Goal: Task Accomplishment & Management: Complete application form

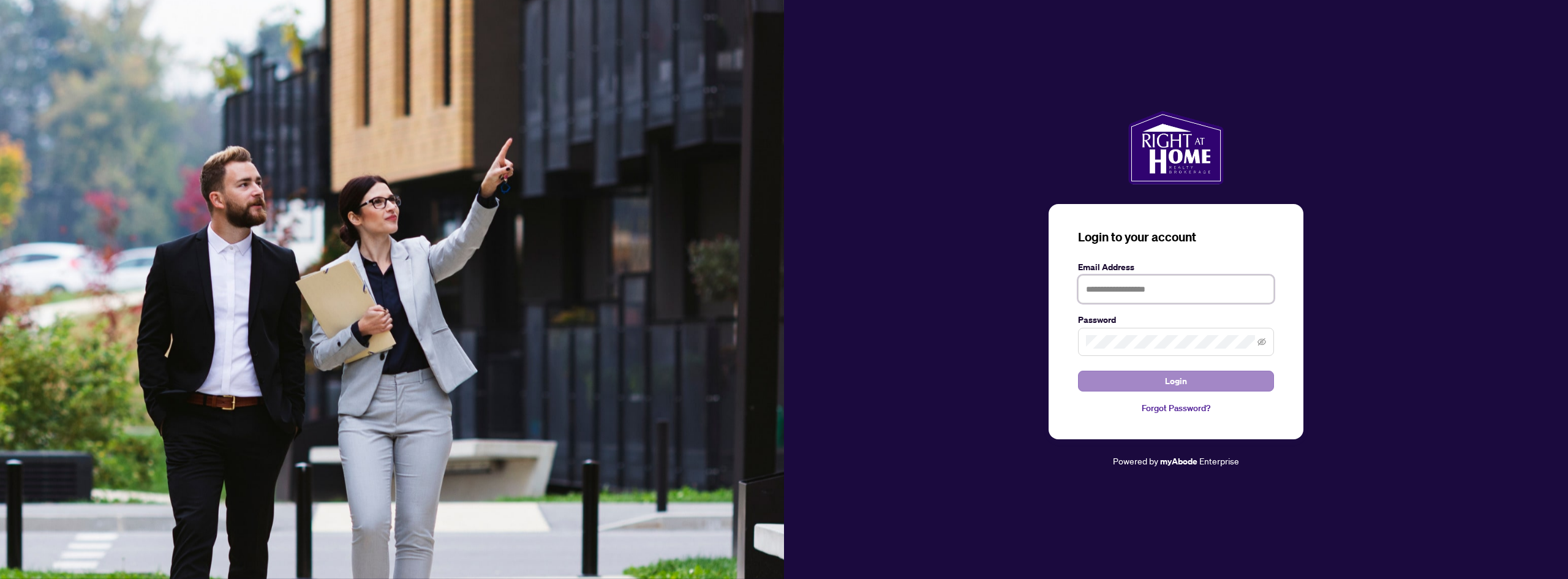
type input "**********"
click at [1176, 372] on span "Login" at bounding box center [1176, 380] width 22 height 20
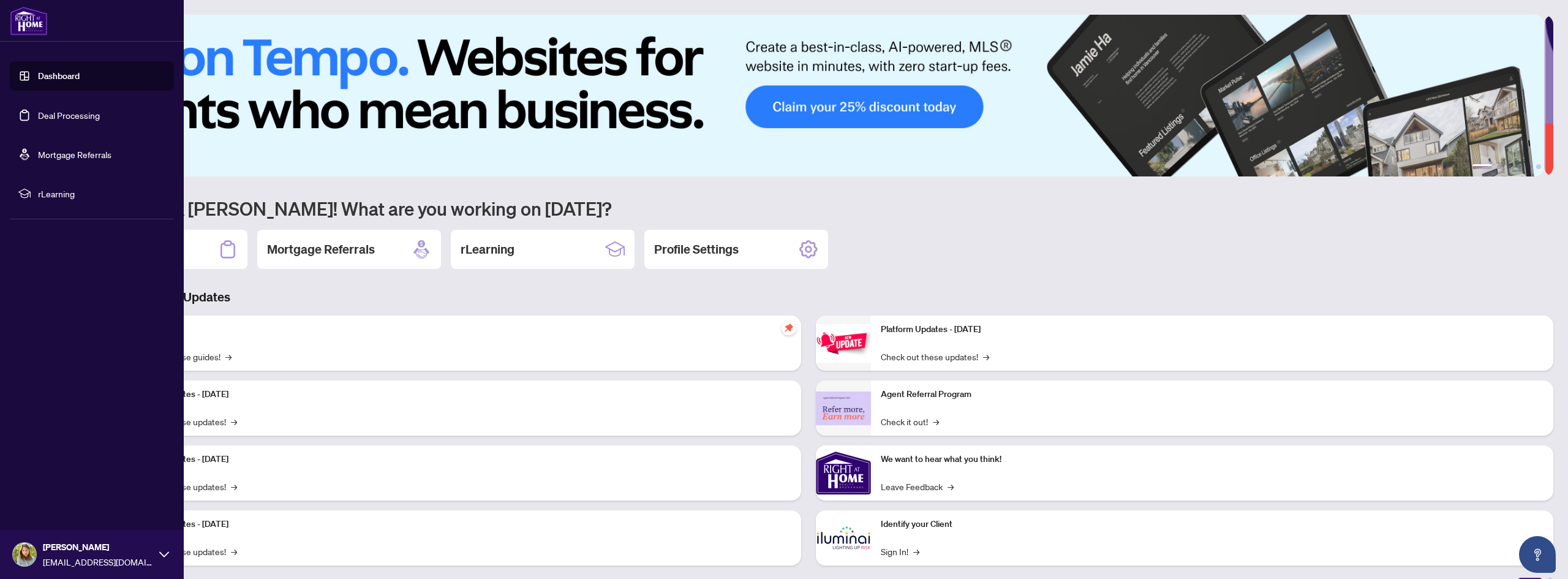
drag, startPoint x: 74, startPoint y: 123, endPoint x: 86, endPoint y: 130, distance: 13.9
click at [74, 121] on link "Deal Processing" at bounding box center [69, 115] width 62 height 11
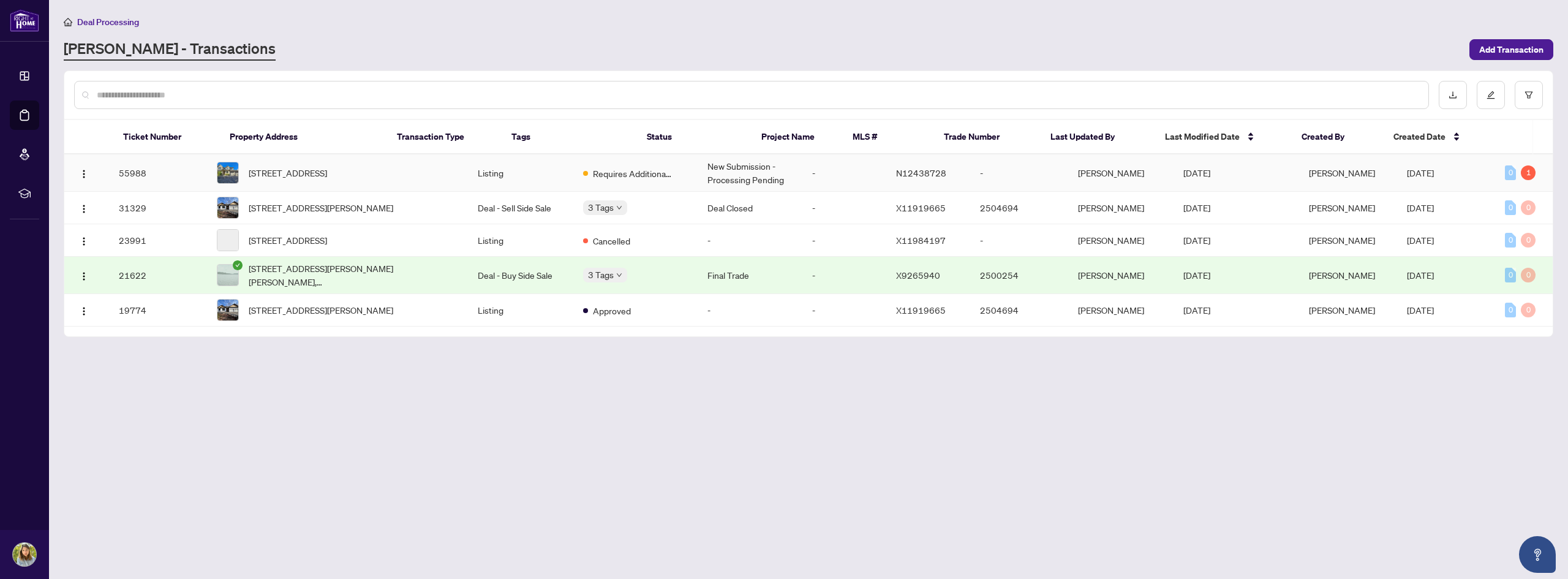
click at [716, 168] on td "New Submission - Processing Pending" at bounding box center [749, 173] width 105 height 37
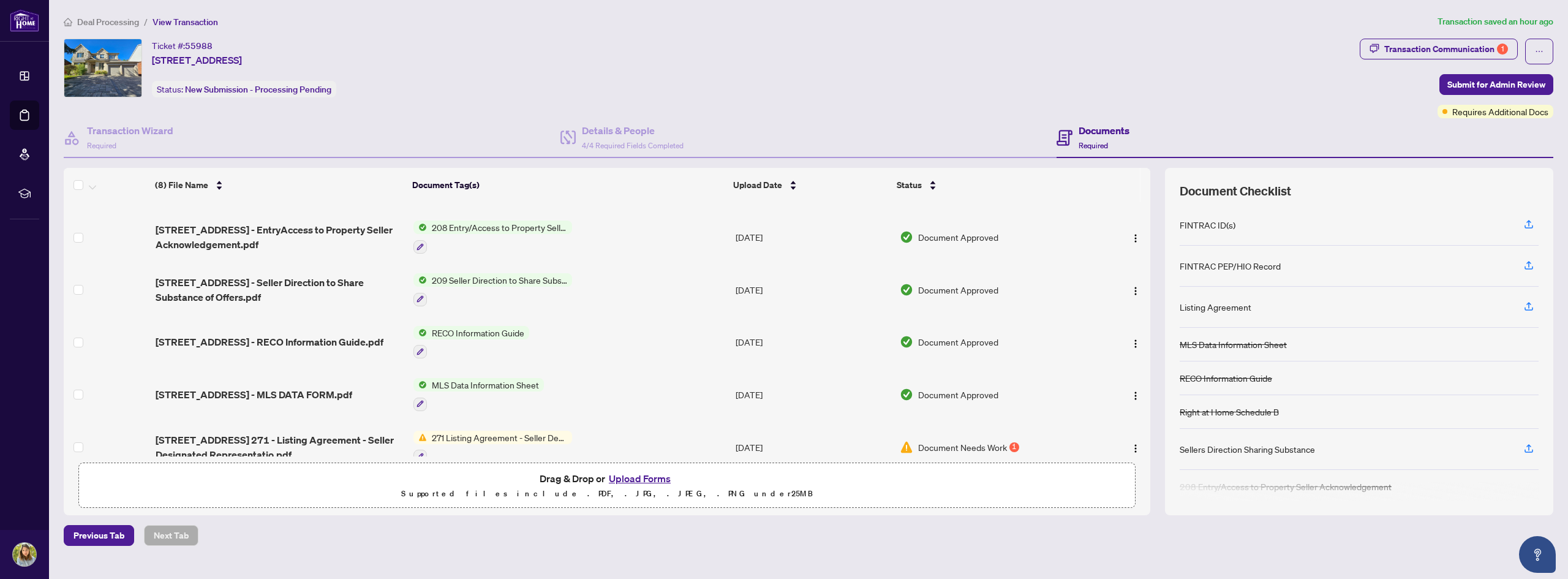
scroll to position [163, 0]
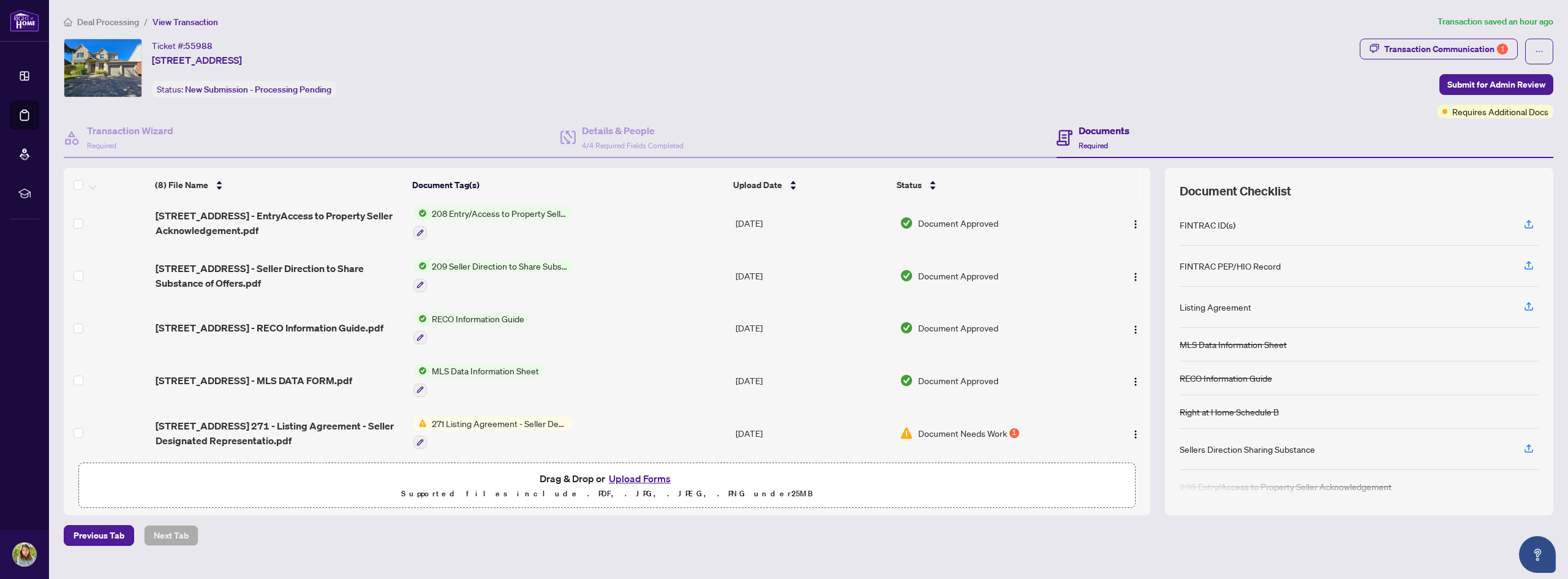
click at [959, 428] on span "Document Needs Work" at bounding box center [962, 433] width 89 height 14
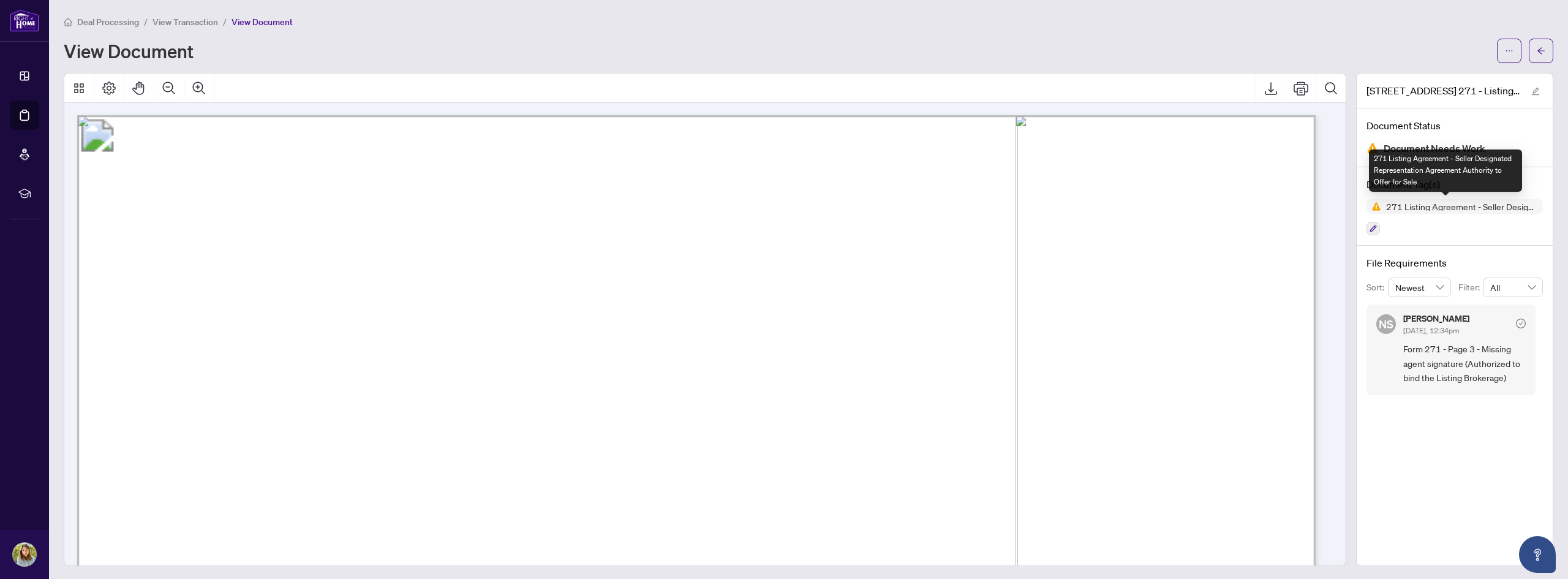
click at [1438, 210] on span "271 Listing Agreement - Seller Designated Representation Agreement Authority to…" at bounding box center [1462, 207] width 161 height 9
click at [1432, 169] on div "271 Listing Agreement - Seller Designated Representation Agreement Authority to…" at bounding box center [1446, 170] width 153 height 43
click at [1440, 365] on span "Form 271 - Page 3 - Missing agent signature (Authorized to bind the Listing Bro…" at bounding box center [1464, 363] width 122 height 43
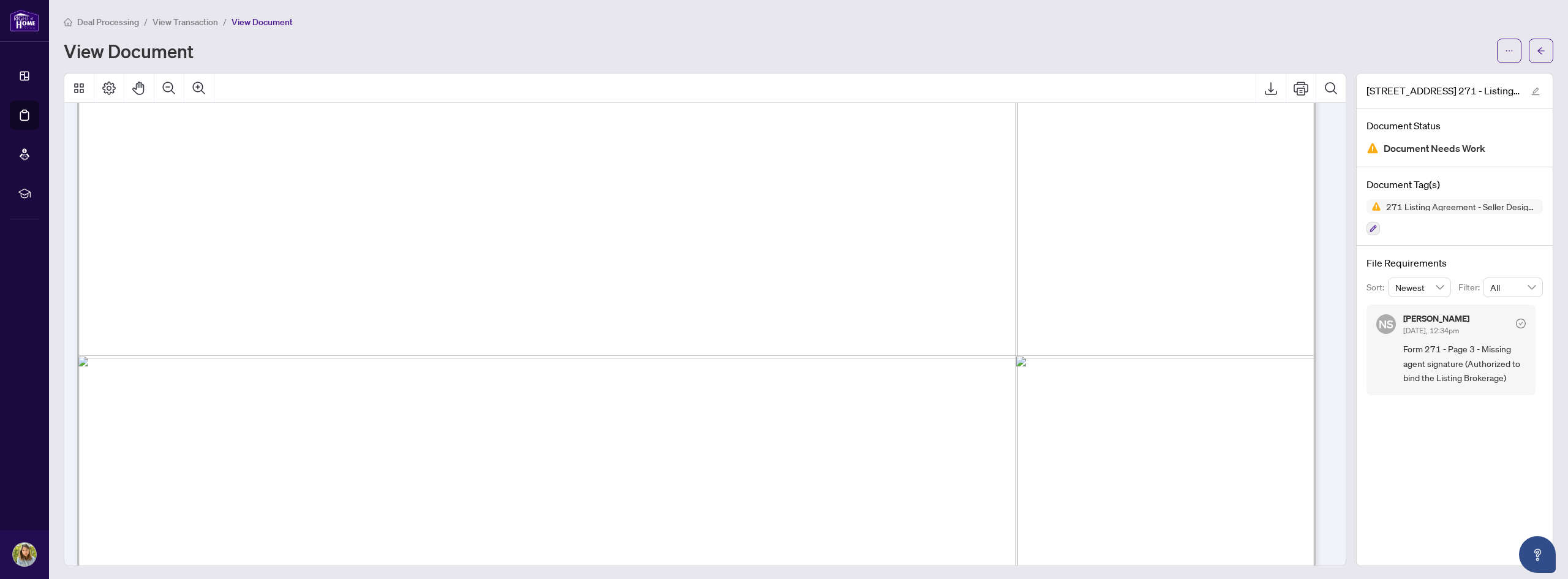
scroll to position [3885, 0]
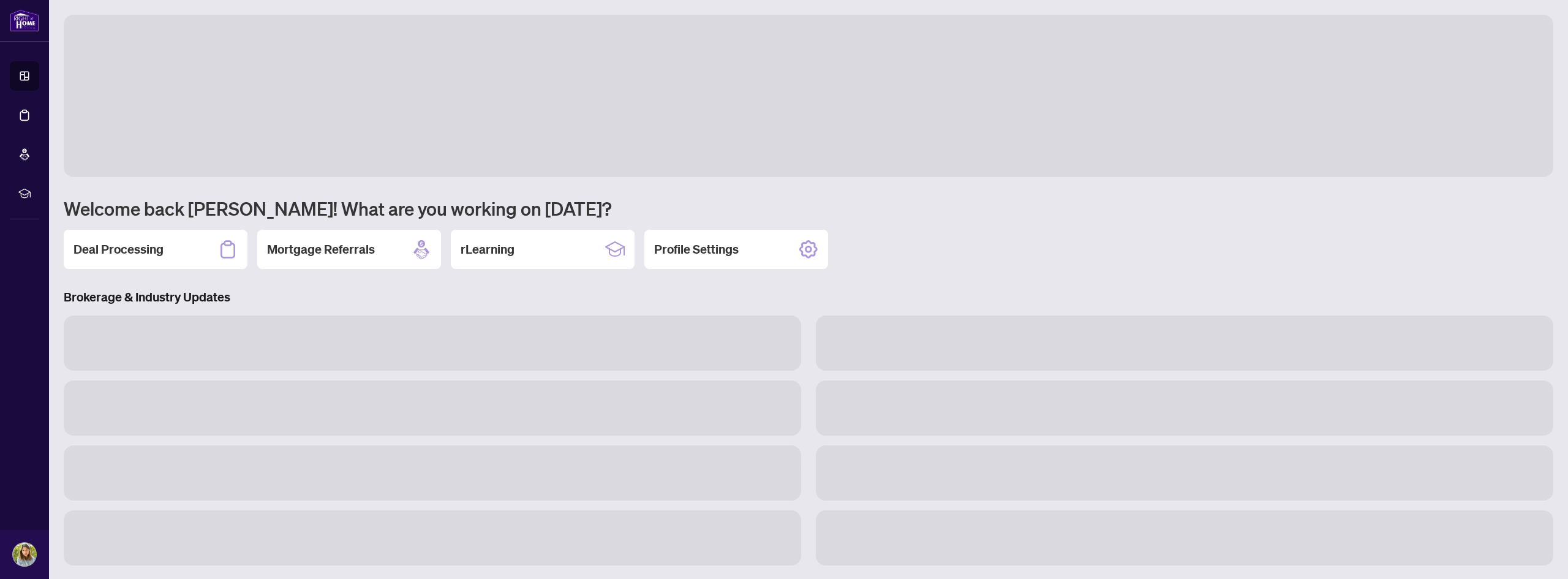
scroll to position [1, 0]
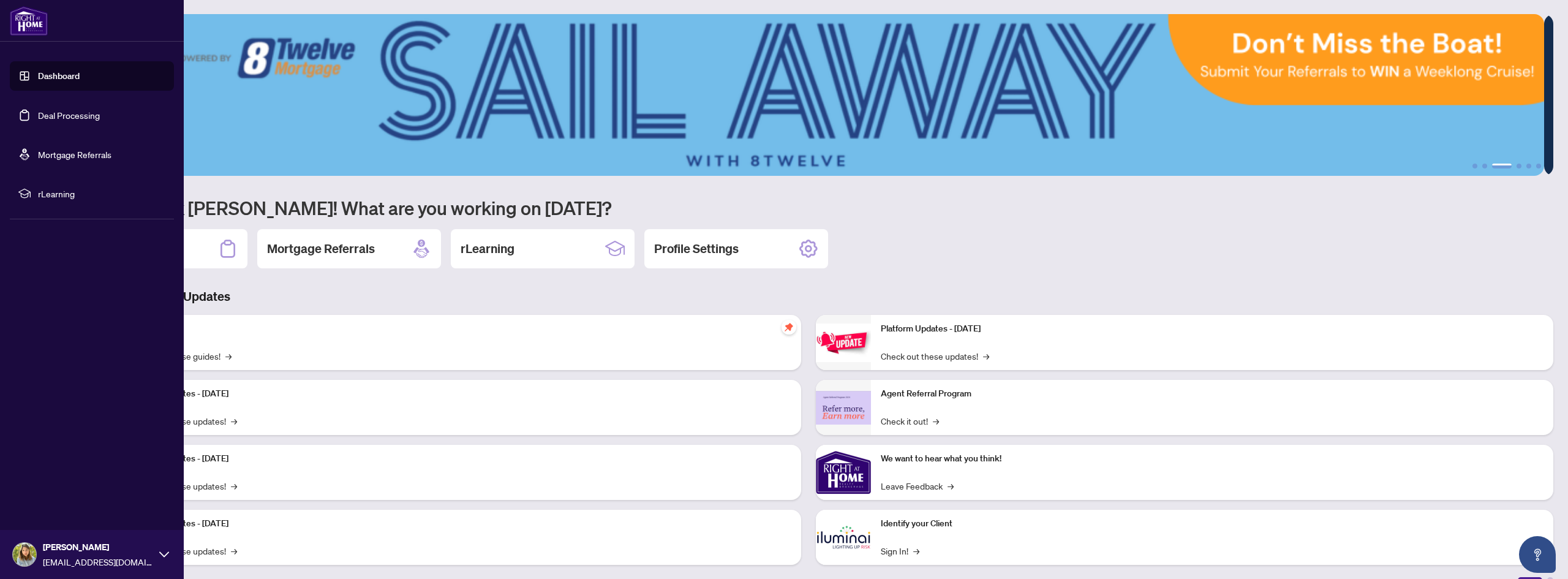
click at [69, 109] on link "Deal Processing" at bounding box center [69, 115] width 62 height 11
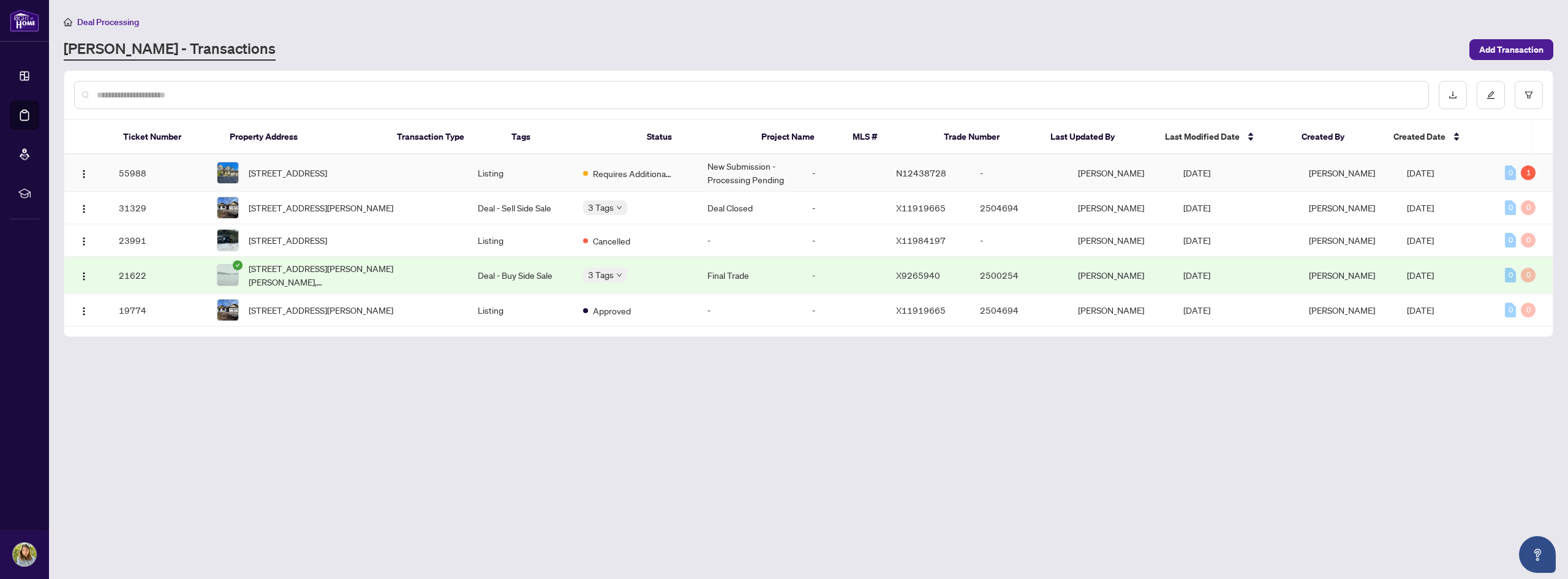
click at [468, 179] on td "Listing" at bounding box center [520, 173] width 105 height 37
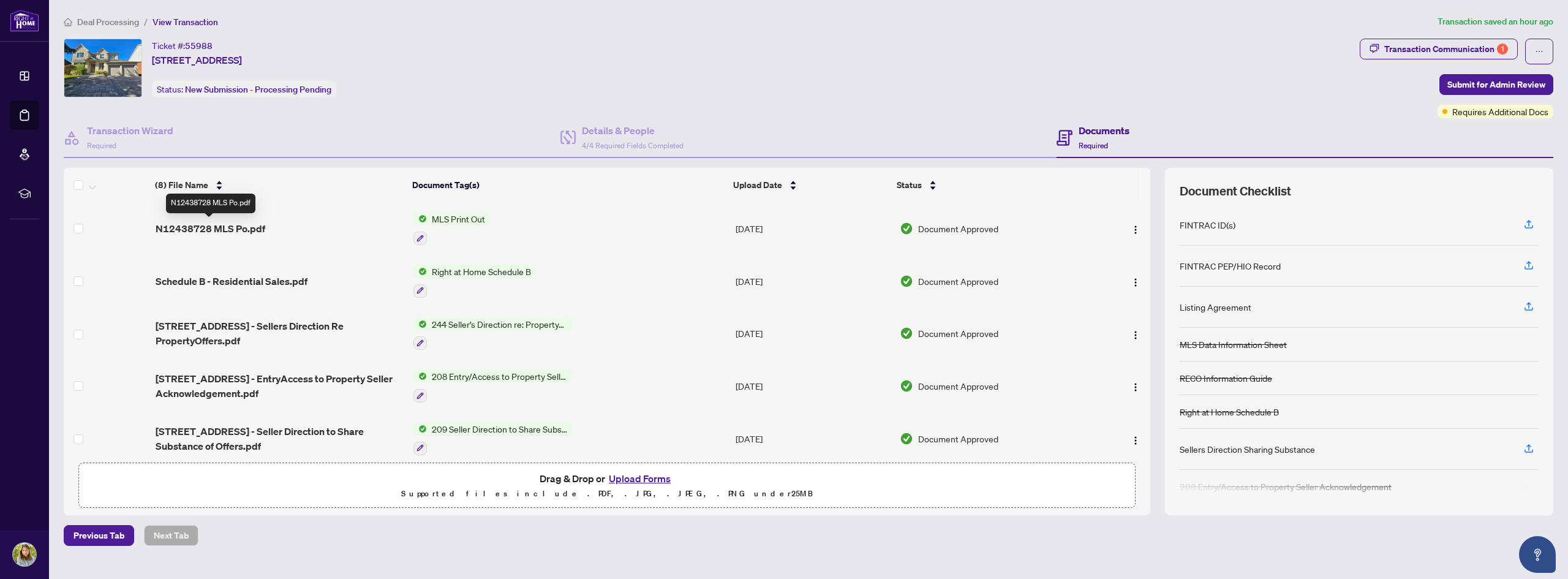
click at [233, 227] on span "N12438728 MLS Po.pdf" at bounding box center [210, 228] width 109 height 15
click at [296, 284] on span "Schedule B - Residential Sales.pdf" at bounding box center [231, 280] width 152 height 15
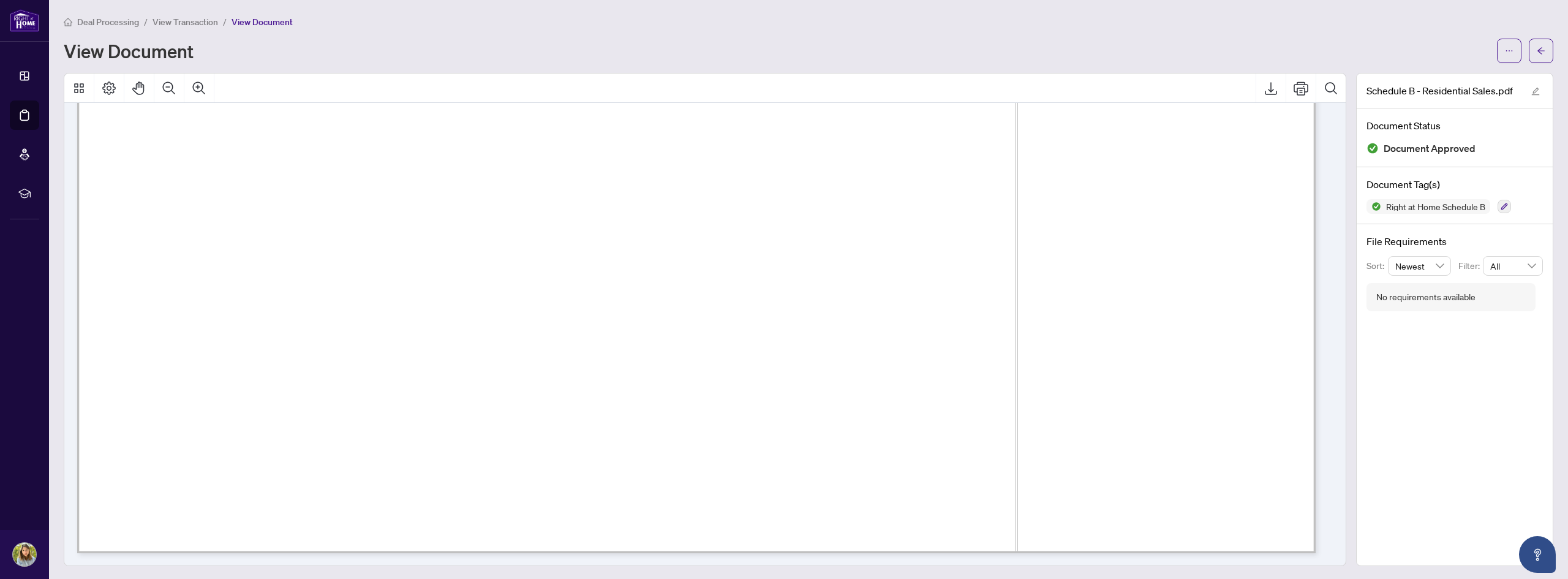
scroll to position [1174, 0]
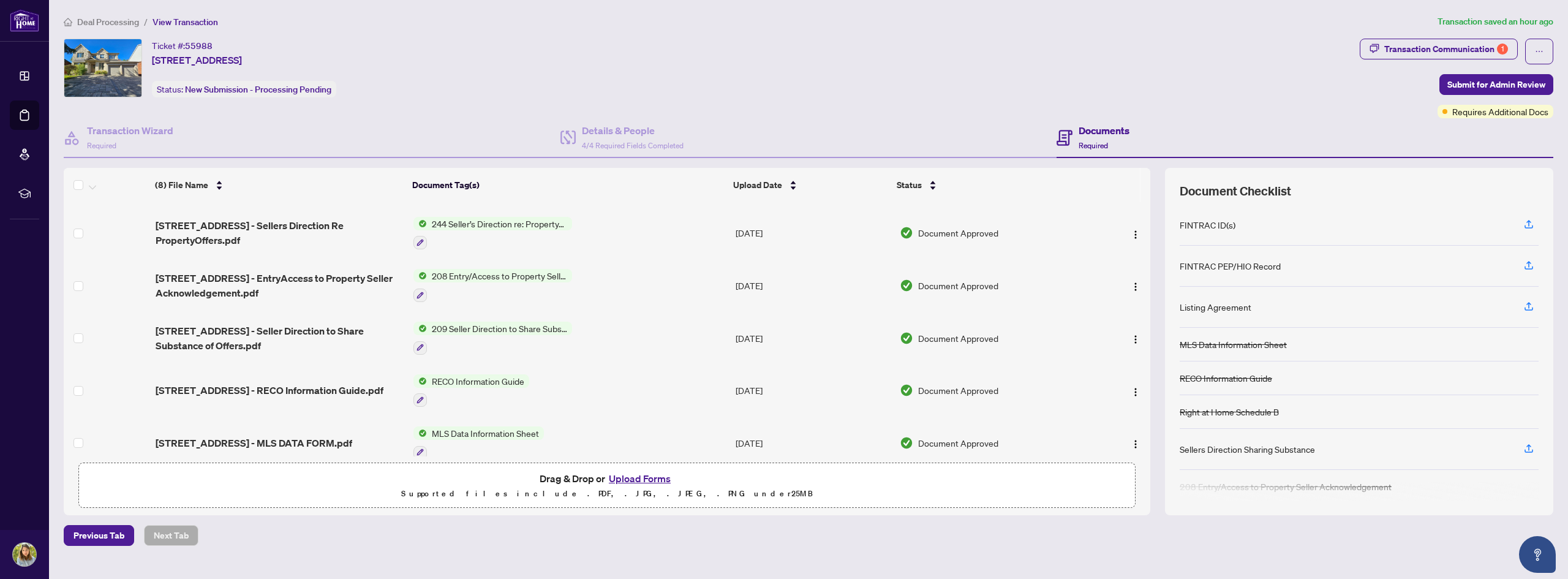
scroll to position [163, 0]
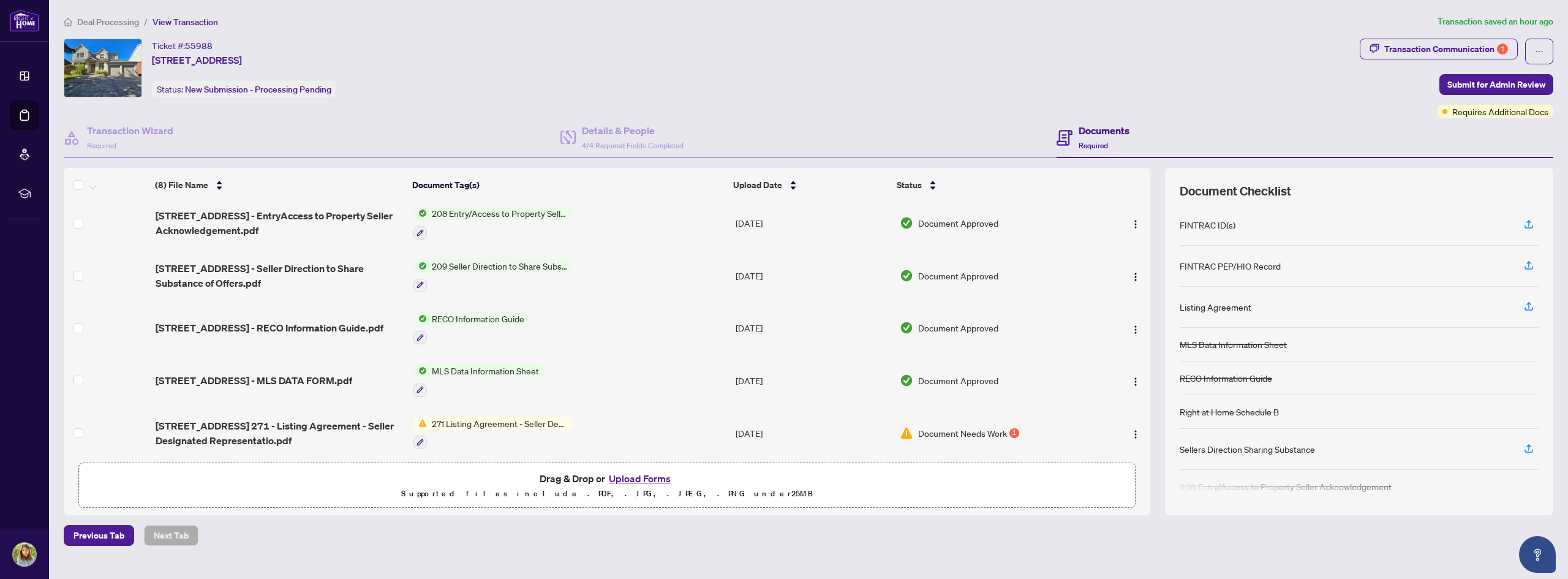
click at [640, 473] on button "Upload Forms" at bounding box center [640, 478] width 69 height 16
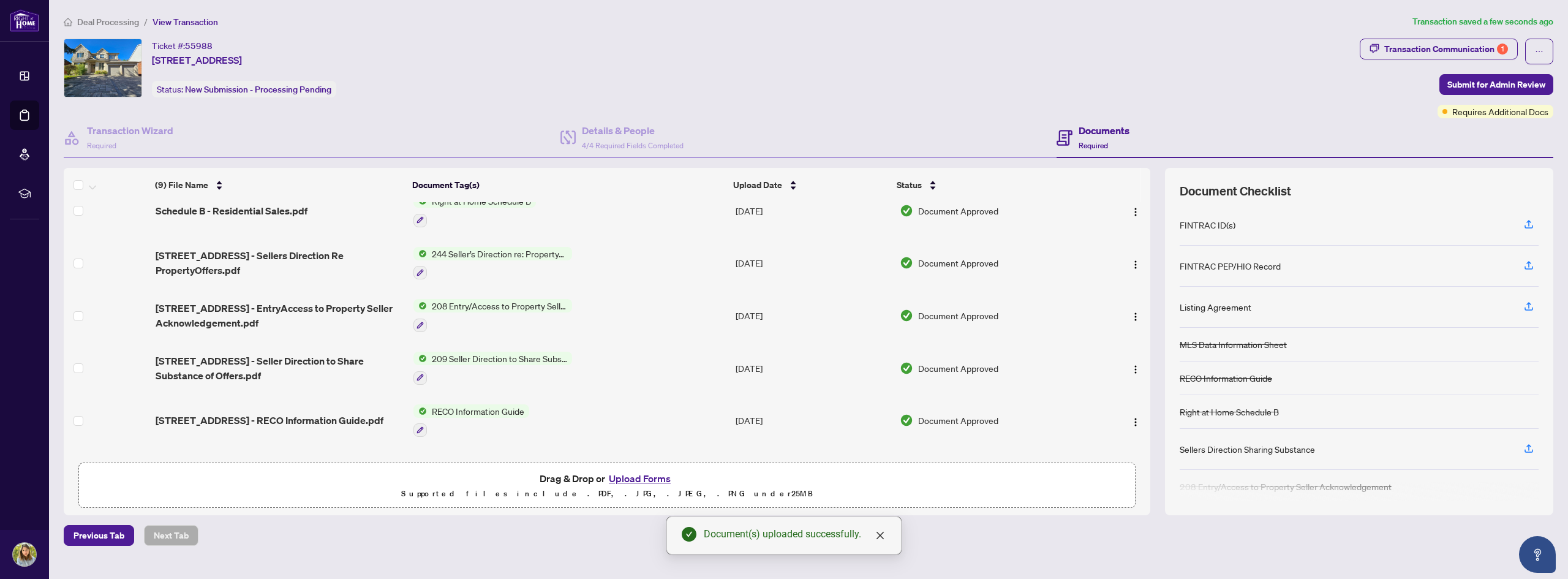
scroll to position [0, 0]
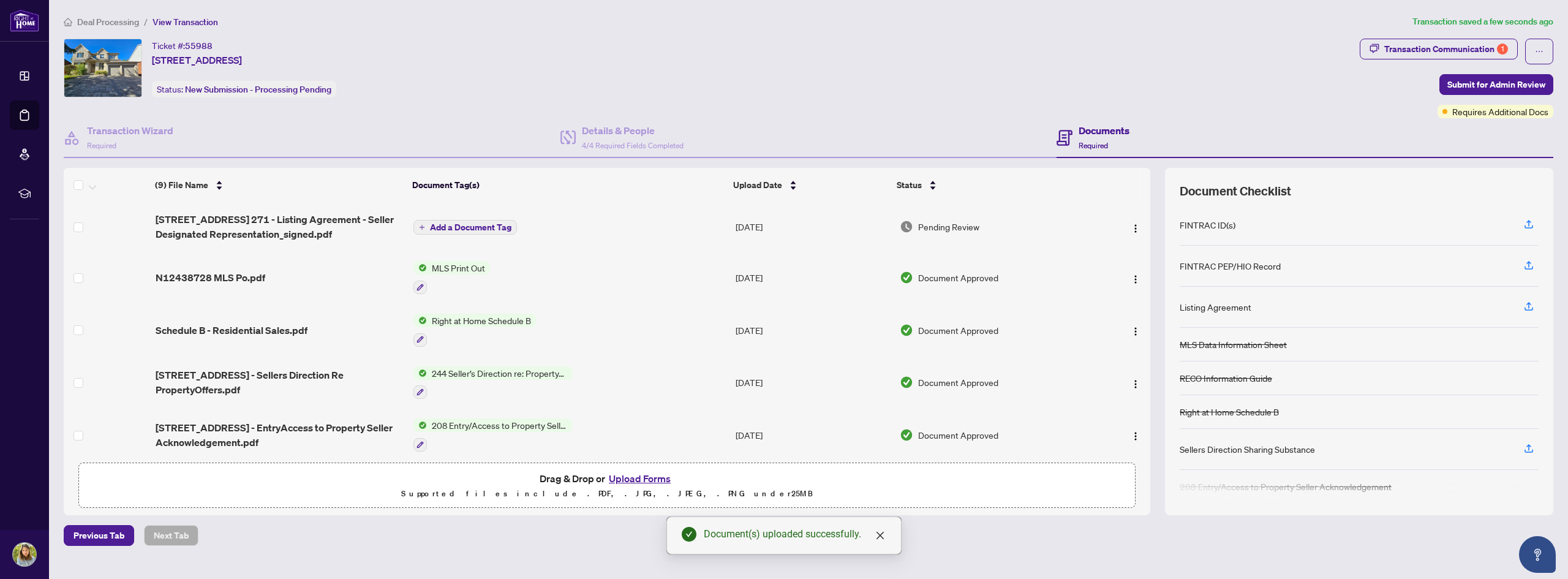
click at [481, 227] on span "Add a Document Tag" at bounding box center [471, 227] width 82 height 9
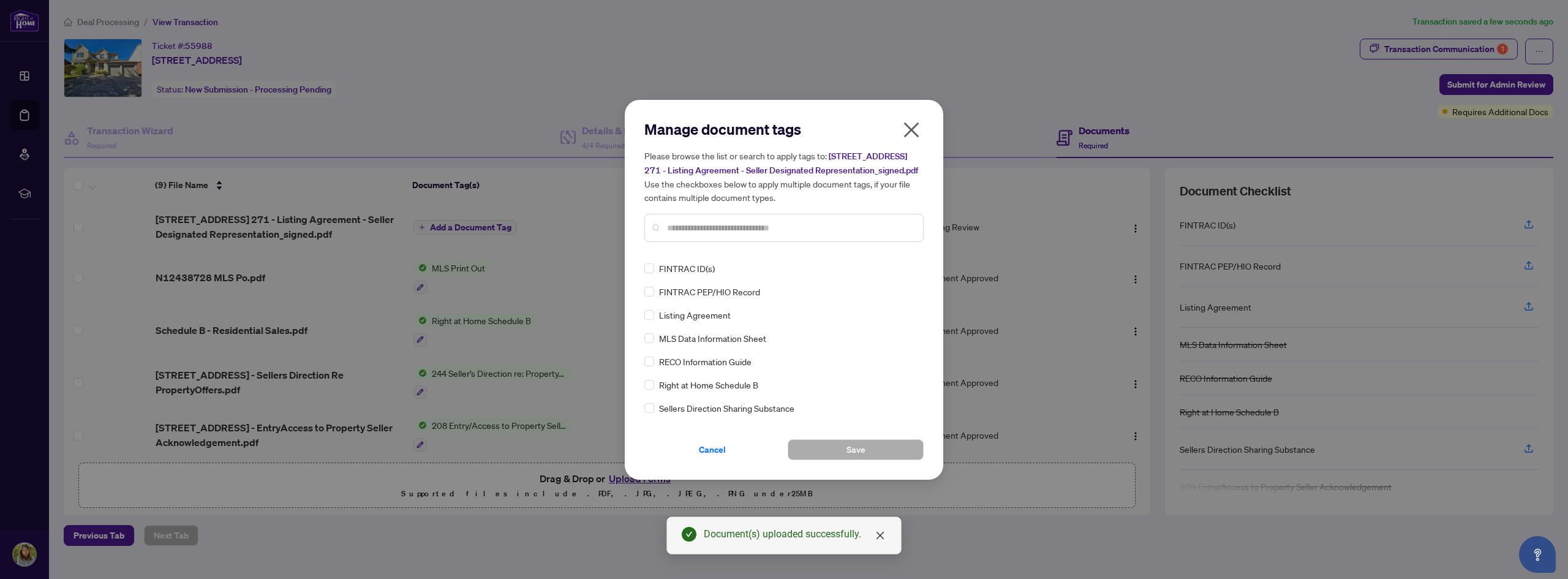
click at [708, 252] on div "Manage document tags Please browse the list or search to apply tags to: 963 Nor…" at bounding box center [784, 186] width 280 height 132
click at [708, 234] on input "text" at bounding box center [790, 228] width 247 height 14
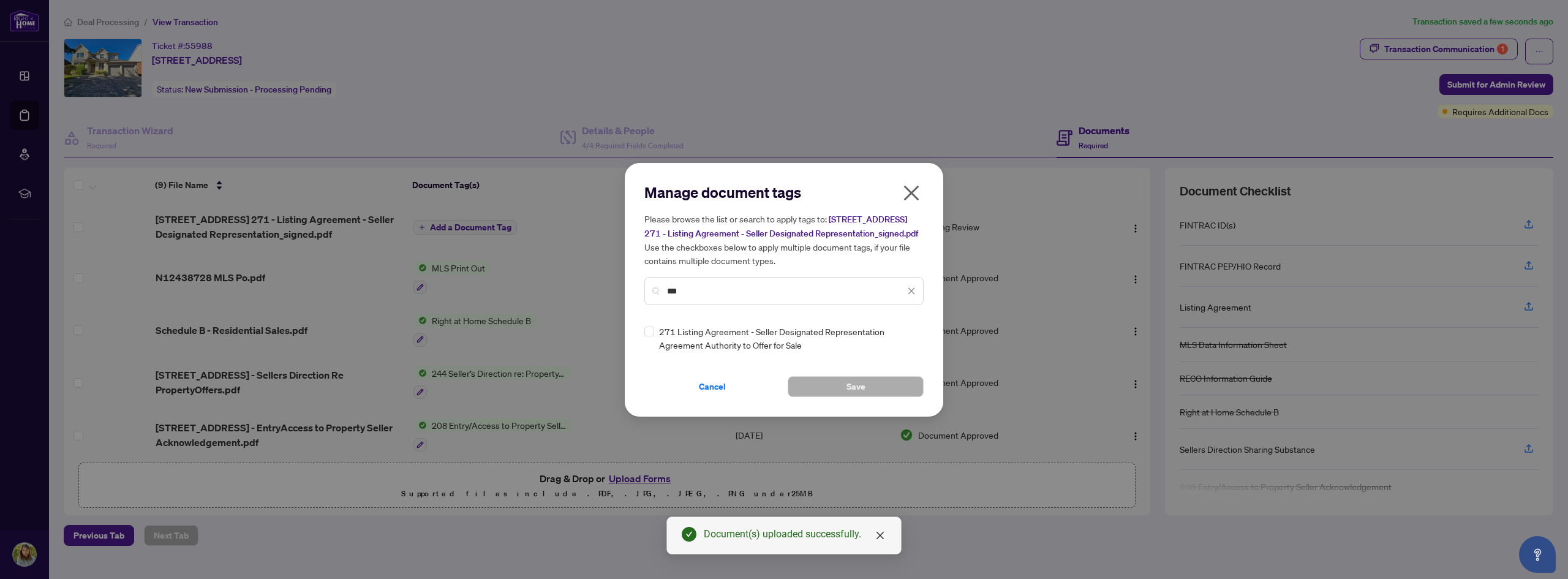
type input "***"
click at [723, 349] on span "271 Listing Agreement - Seller Designated Representation Agreement Authority to…" at bounding box center [787, 338] width 257 height 27
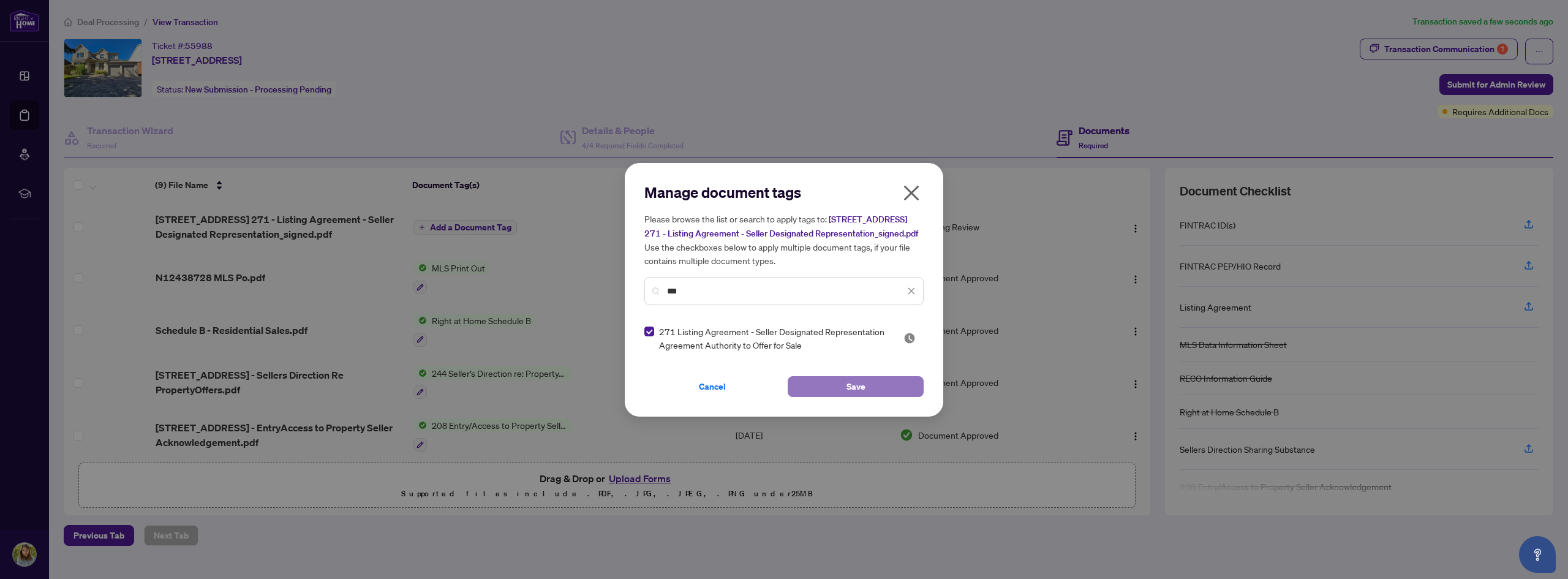
click at [876, 395] on button "Save" at bounding box center [855, 386] width 136 height 21
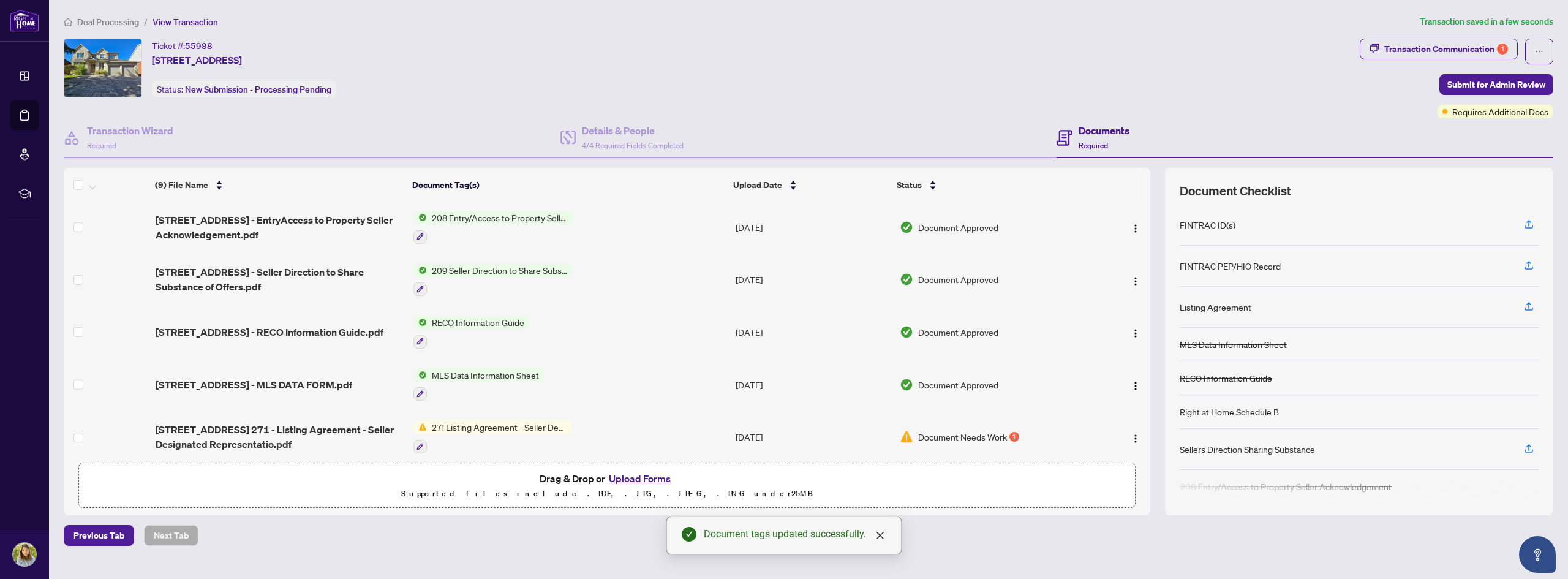
scroll to position [214, 0]
click at [1132, 431] on img "button" at bounding box center [1135, 435] width 10 height 10
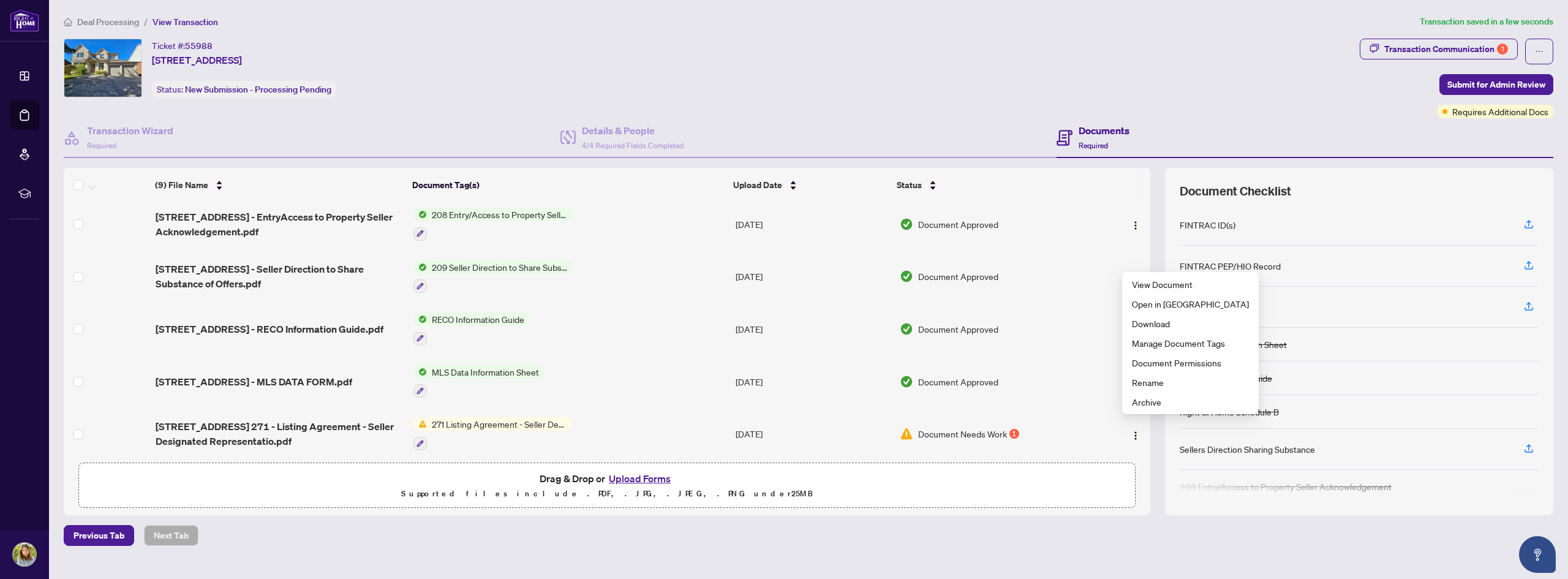
click at [448, 425] on div "271 Listing Agreement - Seller Designated Representation Agreement Authority to…" at bounding box center [492, 433] width 159 height 33
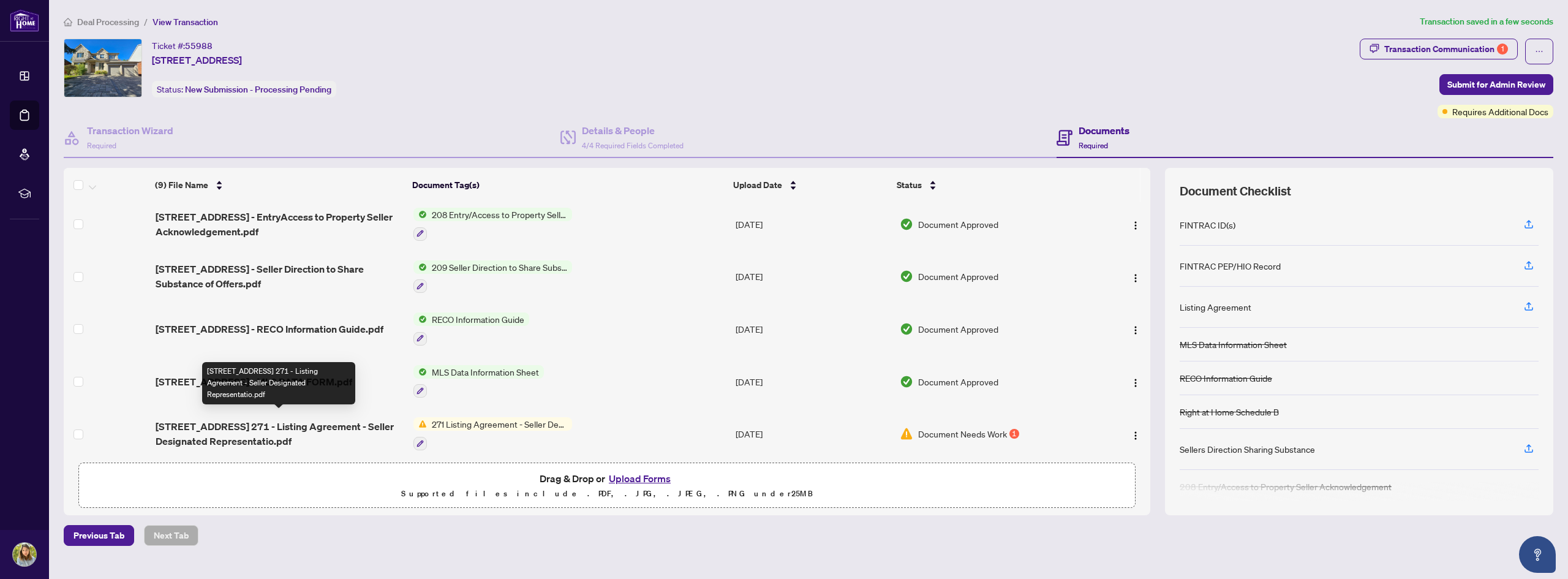
click at [336, 427] on span "[STREET_ADDRESS] 271 - Listing Agreement - Seller Designated Representatio.pdf" at bounding box center [280, 434] width 248 height 30
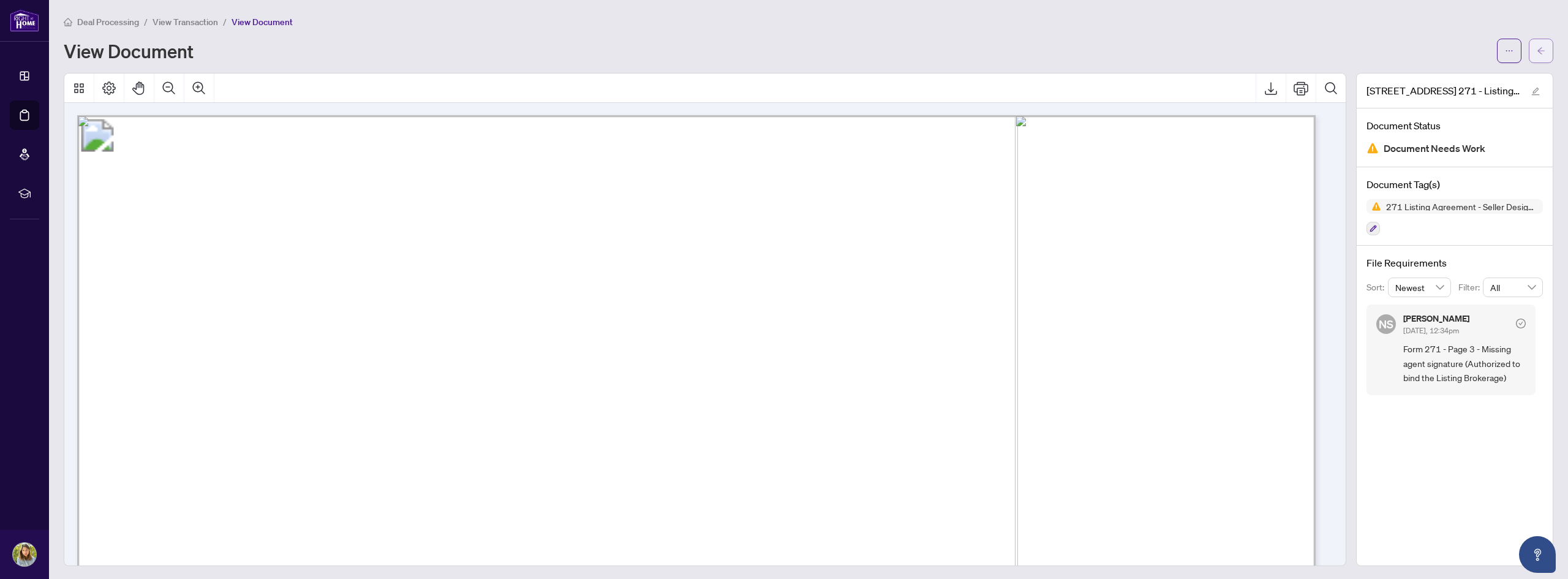
click at [1538, 51] on icon "arrow-left" at bounding box center [1541, 50] width 7 height 7
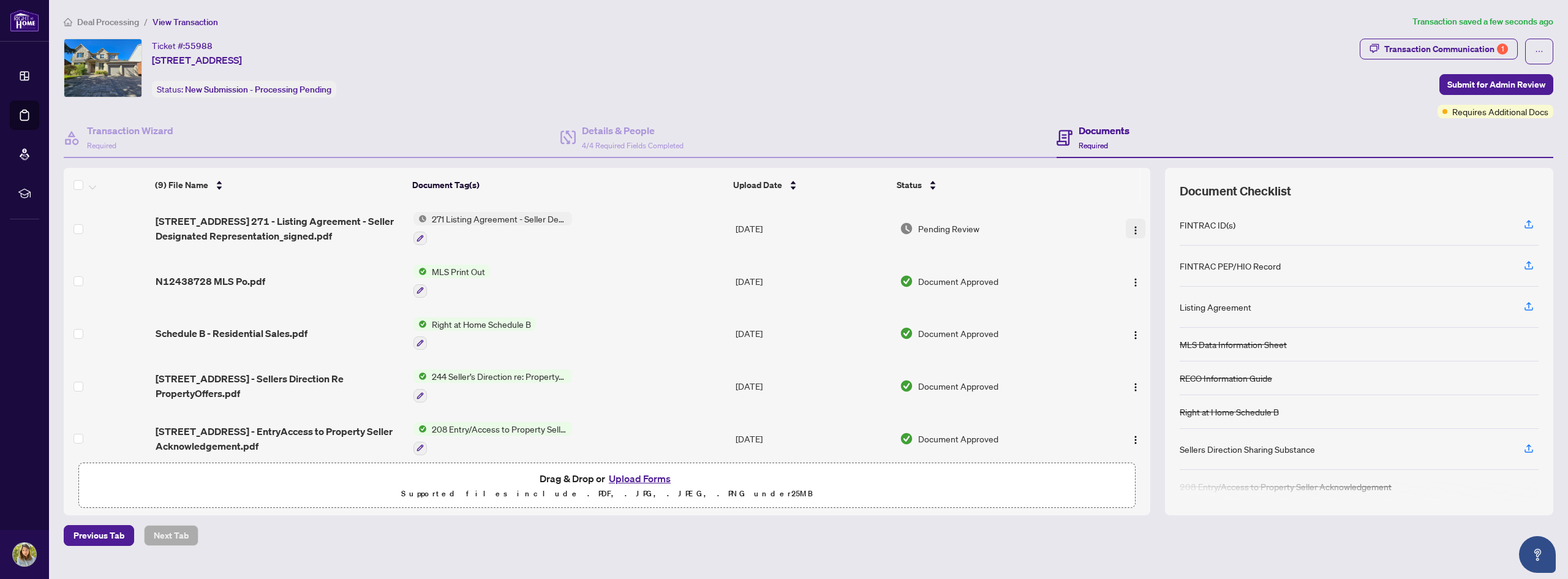
click at [1132, 232] on img "button" at bounding box center [1135, 230] width 10 height 10
click at [974, 228] on span "Pending Review" at bounding box center [948, 228] width 62 height 14
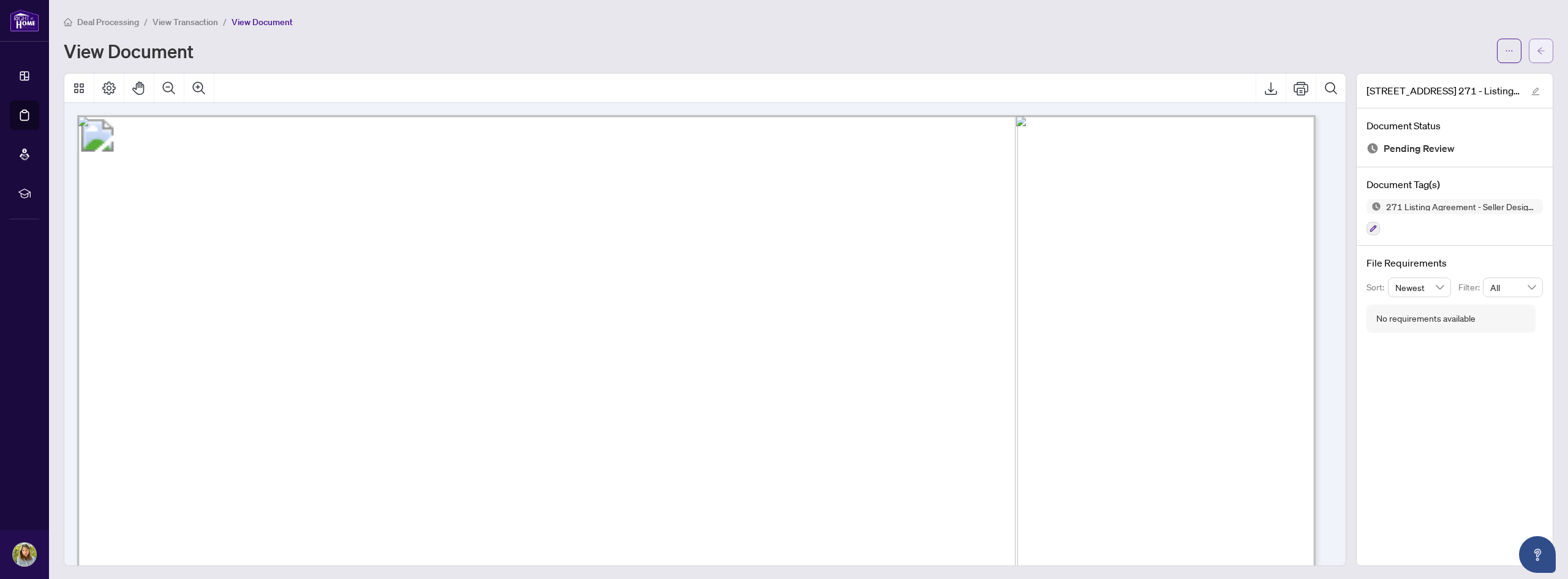
click at [1537, 51] on icon "arrow-left" at bounding box center [1541, 51] width 9 height 9
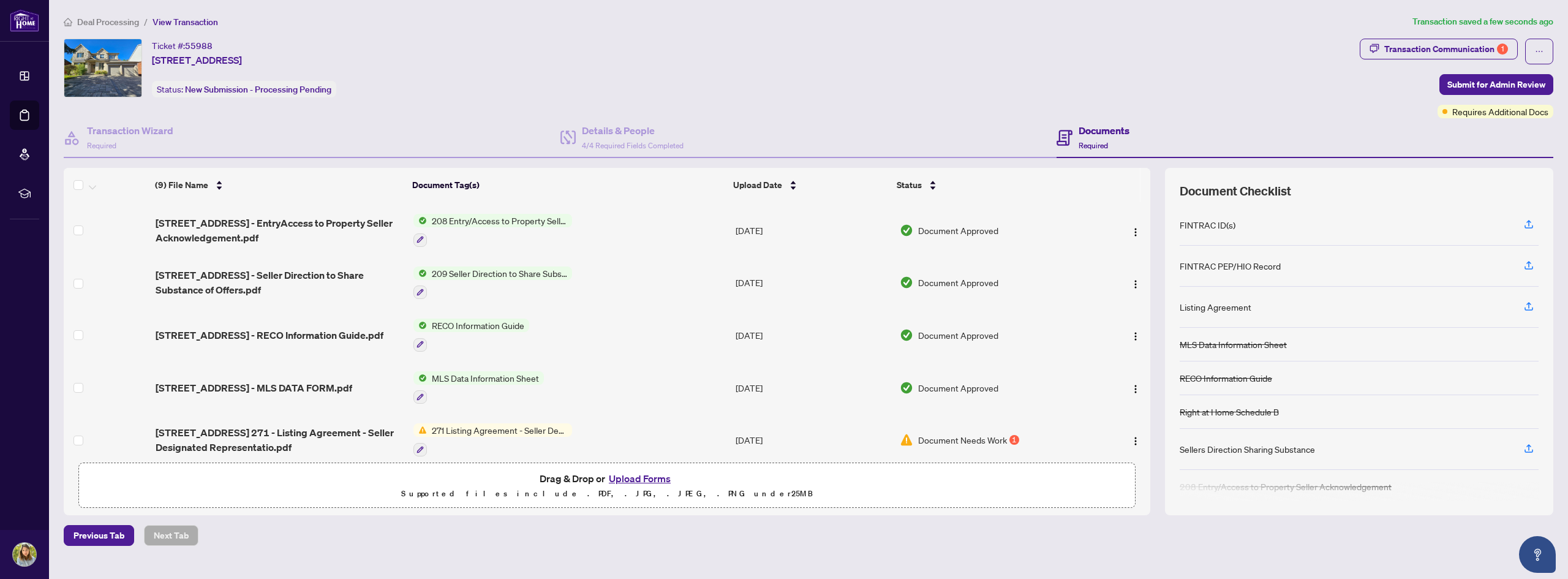
scroll to position [214, 0]
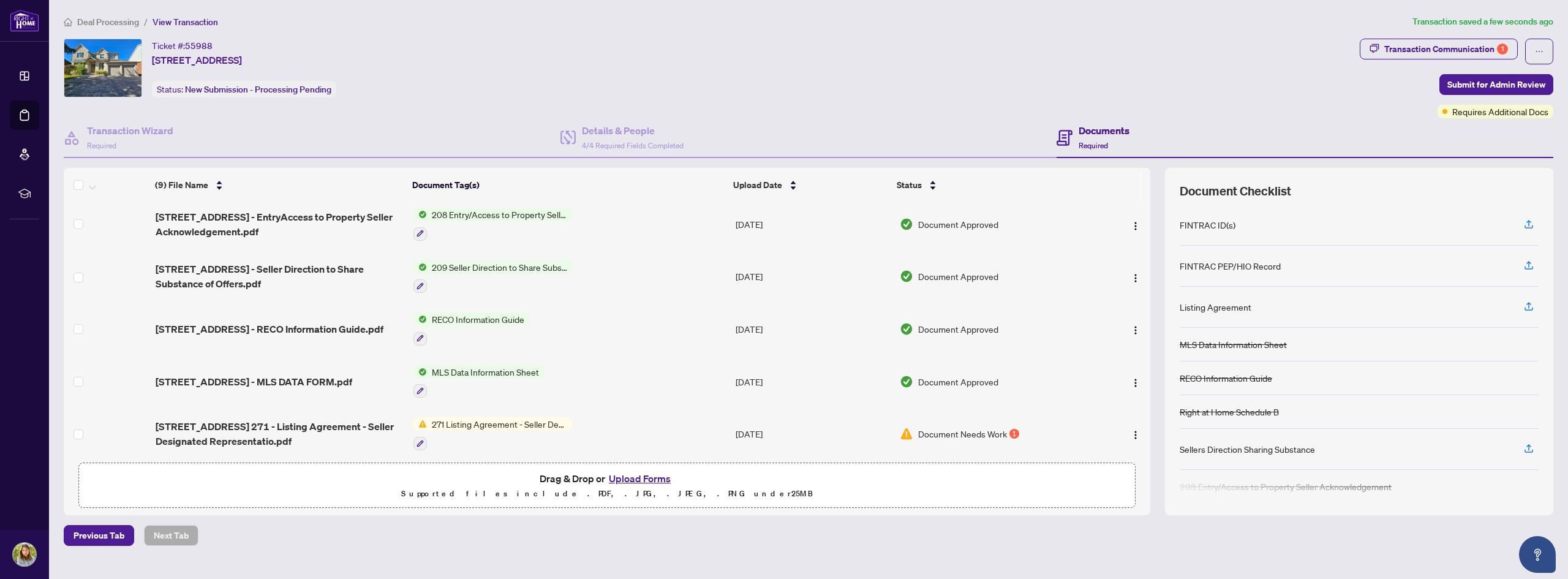
click at [419, 417] on img at bounding box center [420, 424] width 14 height 14
click at [317, 546] on main "Deal Processing / View Transaction Transaction saved a few seconds ago Ticket #…" at bounding box center [807, 289] width 1519 height 579
click at [1480, 86] on span "Submit for Admin Review" at bounding box center [1496, 84] width 98 height 20
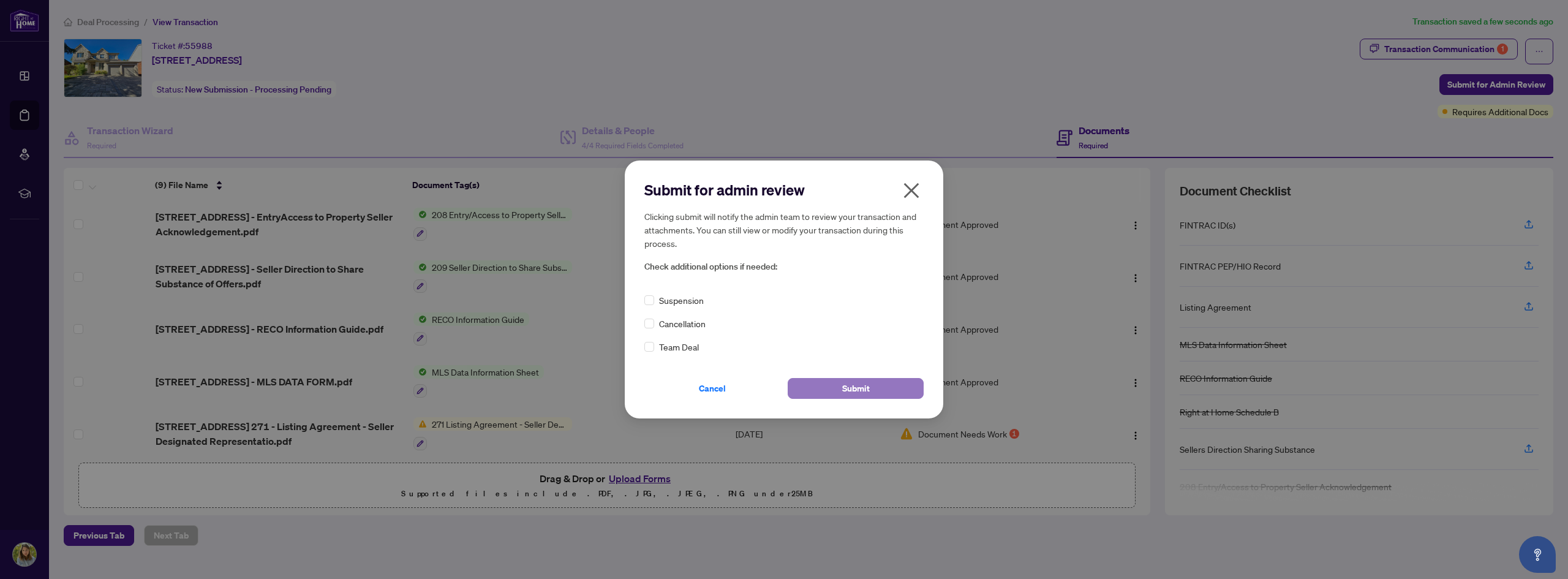
click at [868, 391] on span "Submit" at bounding box center [856, 388] width 28 height 20
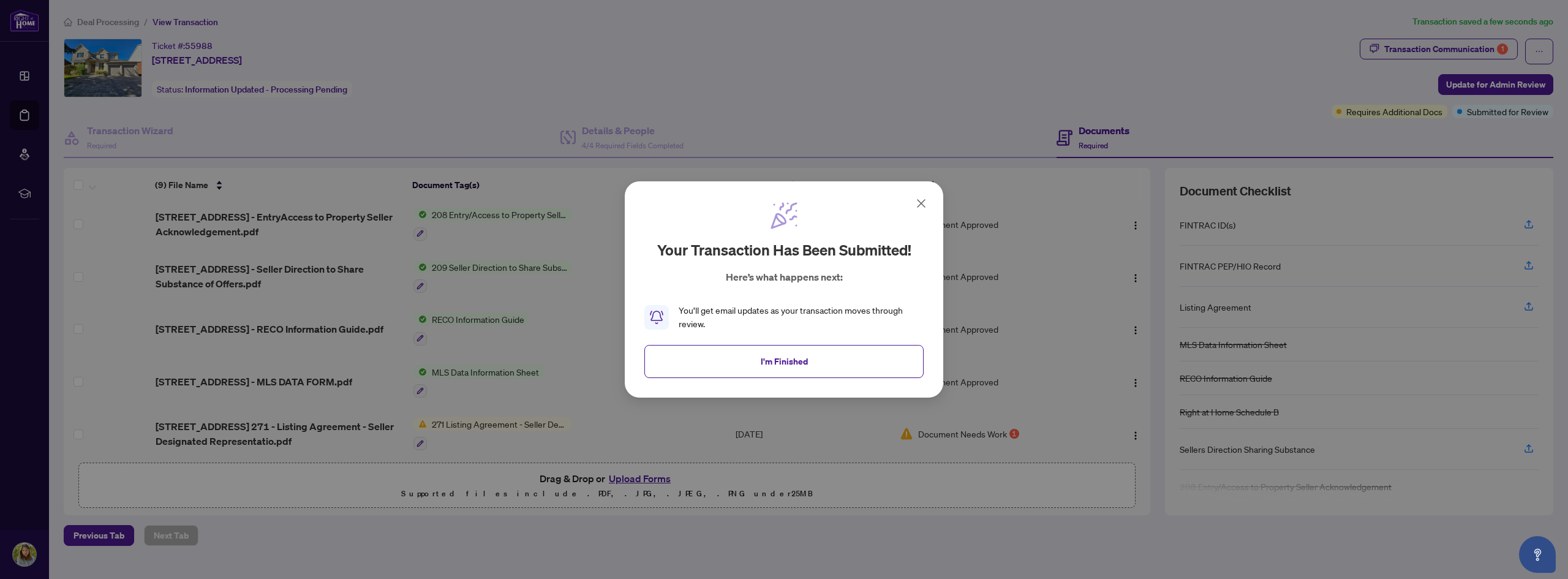
drag, startPoint x: 855, startPoint y: 373, endPoint x: 822, endPoint y: 388, distance: 36.2
click at [794, 421] on div "Your transaction has been submitted! Here’s what happens next: You’ll get email…" at bounding box center [784, 289] width 1568 height 579
click at [924, 201] on icon at bounding box center [921, 203] width 7 height 7
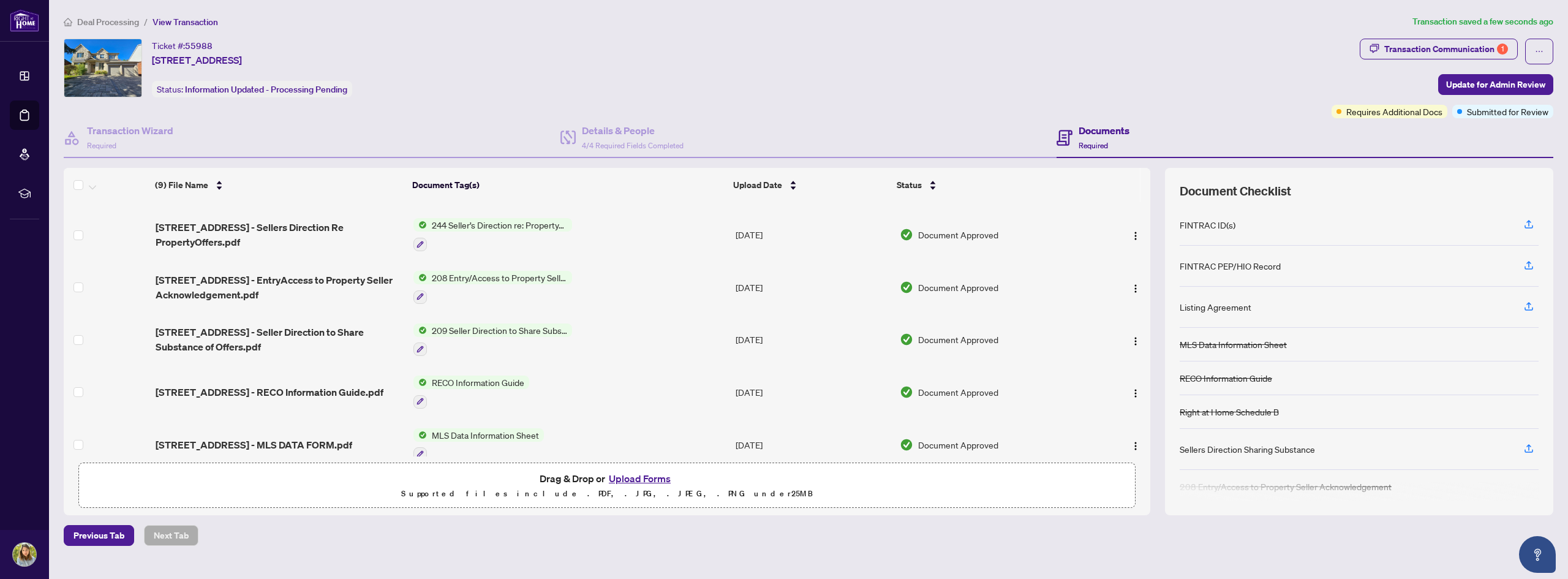
scroll to position [92, 0]
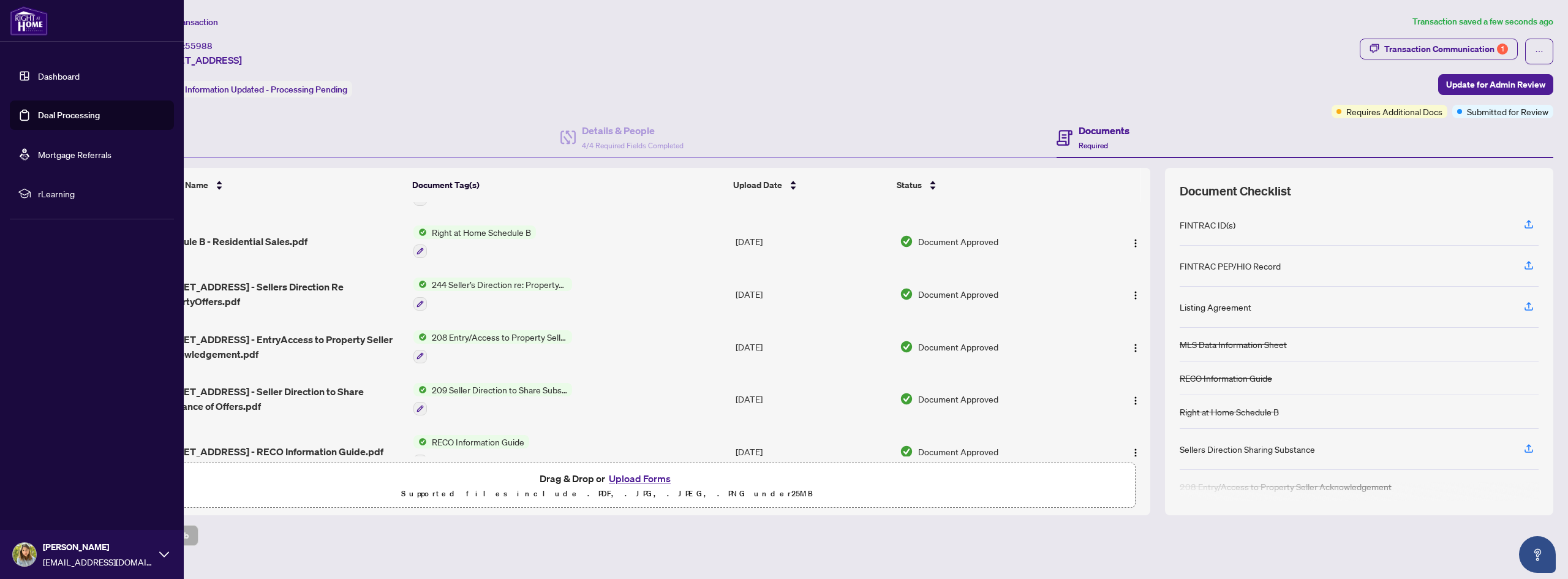
click at [38, 75] on link "Dashboard" at bounding box center [59, 76] width 42 height 11
